Goal: Information Seeking & Learning: Learn about a topic

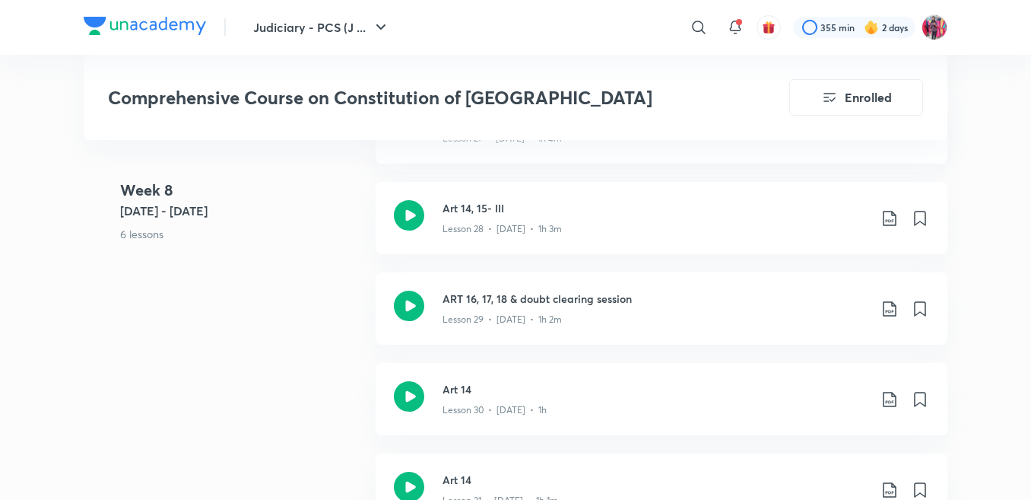
scroll to position [3895, 0]
